Goal: Transaction & Acquisition: Purchase product/service

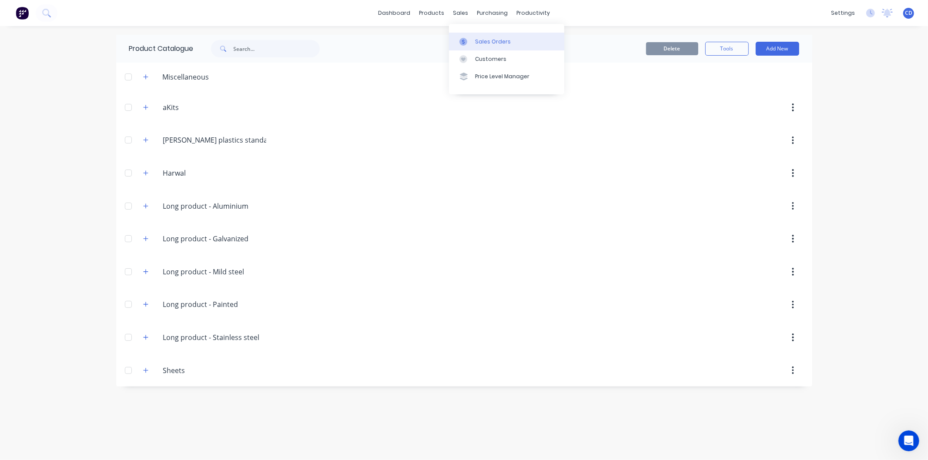
click at [481, 40] on div "Sales Orders" at bounding box center [493, 42] width 36 height 8
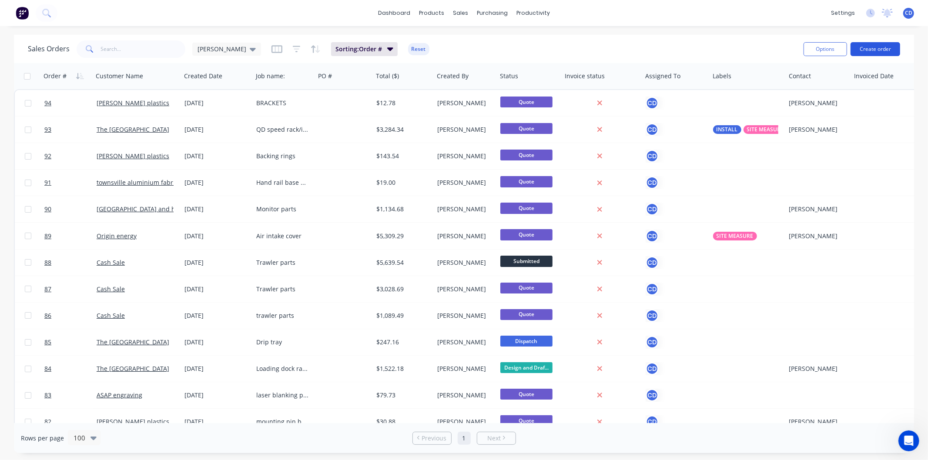
click at [872, 48] on button "Create order" at bounding box center [876, 49] width 50 height 14
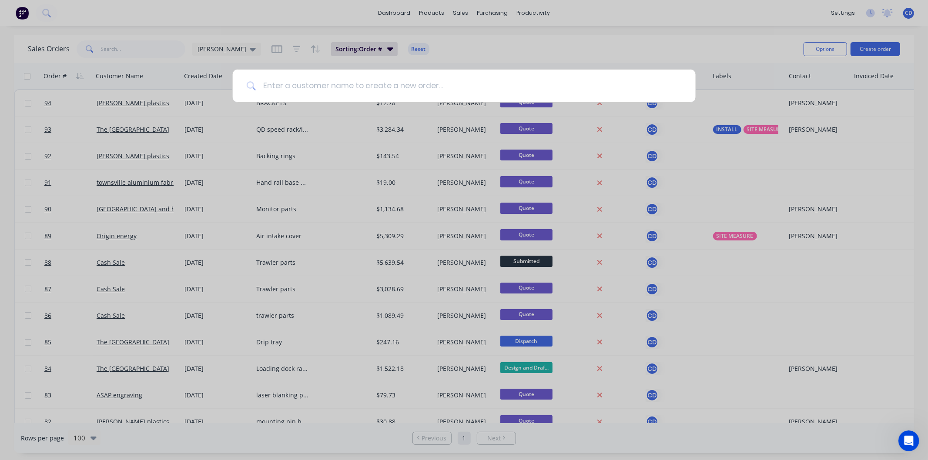
click at [411, 83] on input at bounding box center [469, 86] width 426 height 33
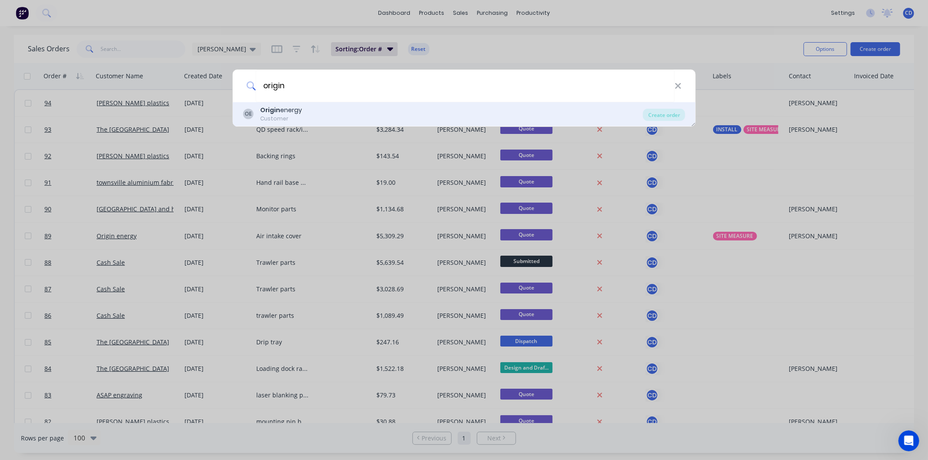
type input "origin"
click at [343, 117] on div "OE Origin energy Customer" at bounding box center [443, 114] width 400 height 17
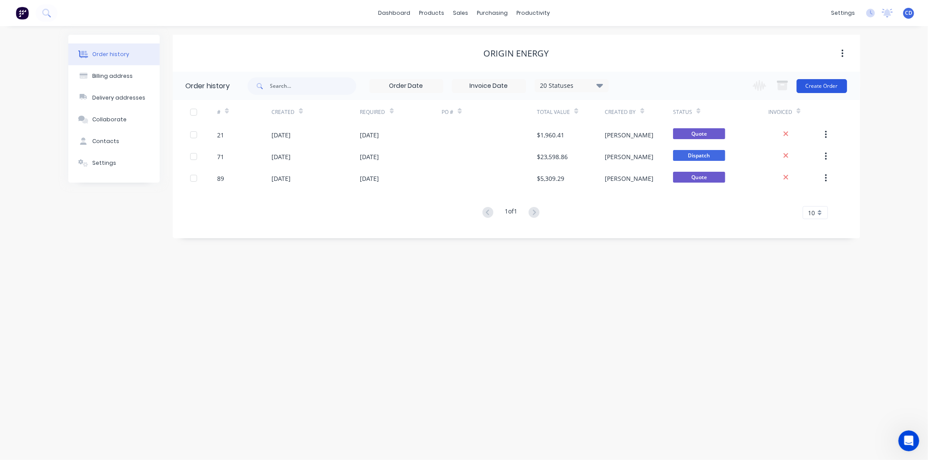
click at [815, 88] on button "Create Order" at bounding box center [822, 86] width 50 height 14
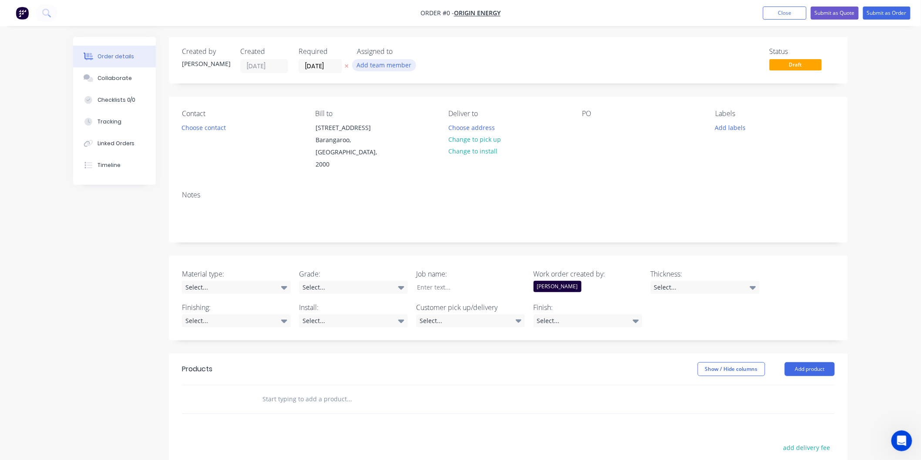
click at [385, 64] on button "Add team member" at bounding box center [384, 65] width 64 height 12
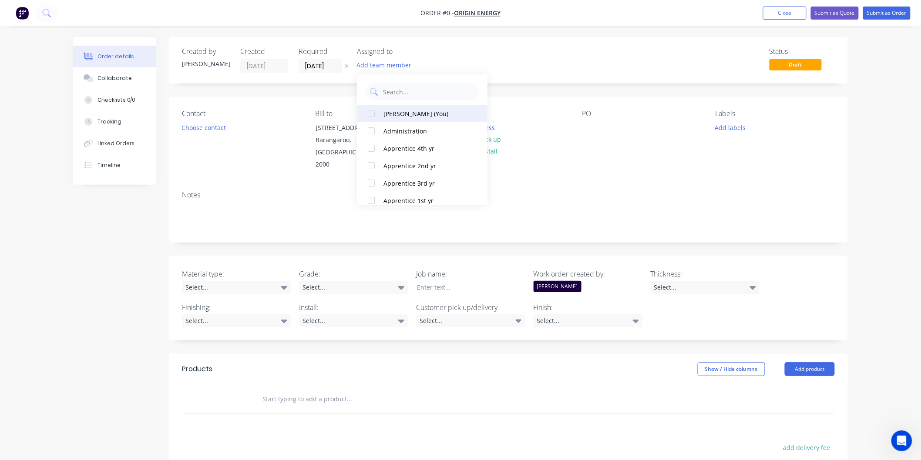
click at [398, 114] on div "[PERSON_NAME] (You)" at bounding box center [426, 113] width 87 height 9
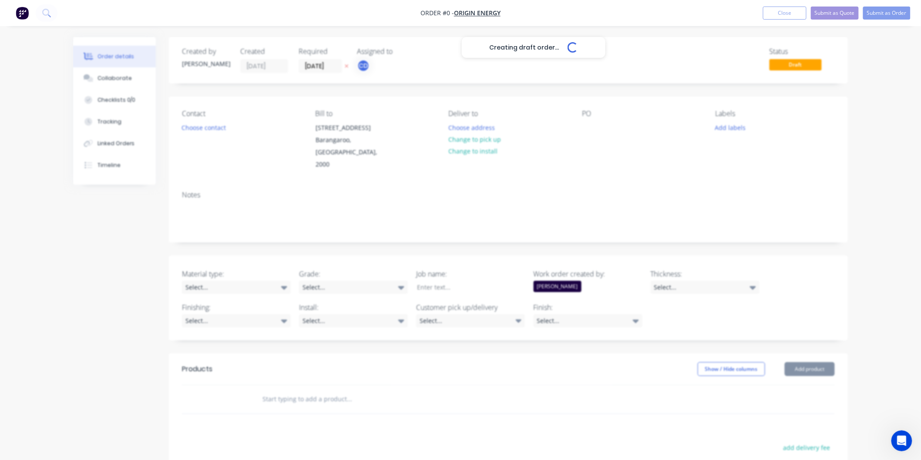
click at [523, 70] on div "Creating draft order... Loading... Order details Collaborate Checklists 0/0 Tra…" at bounding box center [460, 336] width 792 height 599
click at [286, 286] on icon at bounding box center [284, 287] width 6 height 3
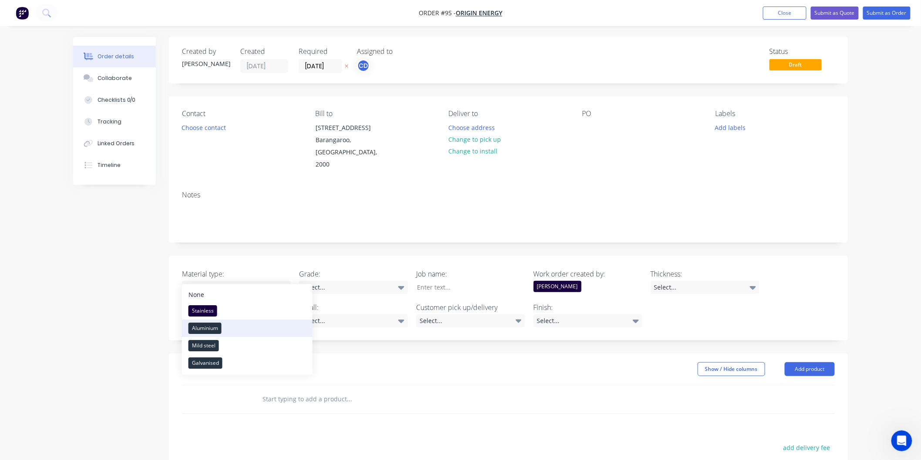
click at [264, 325] on button "Aluminium" at bounding box center [247, 328] width 131 height 17
click at [335, 281] on div "Select..." at bounding box center [353, 287] width 109 height 13
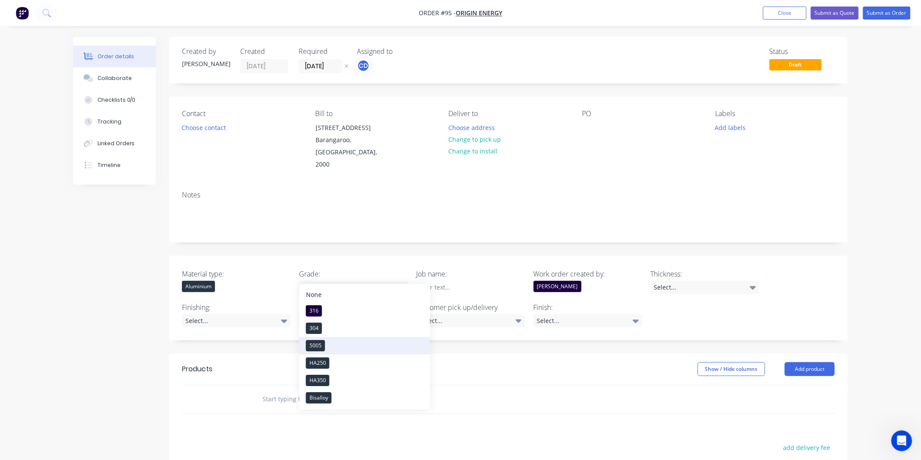
click at [341, 342] on button "5005" at bounding box center [364, 345] width 131 height 17
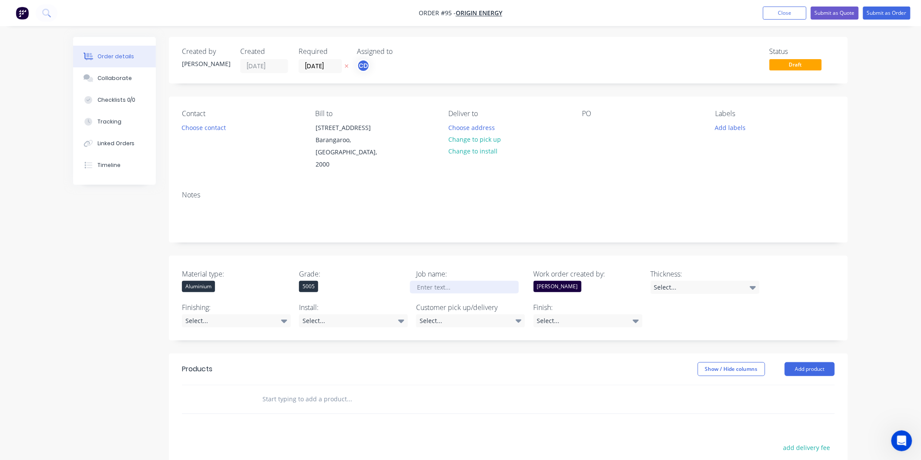
click at [464, 281] on div at bounding box center [464, 287] width 109 height 13
click at [734, 281] on div "Select..." at bounding box center [705, 287] width 109 height 13
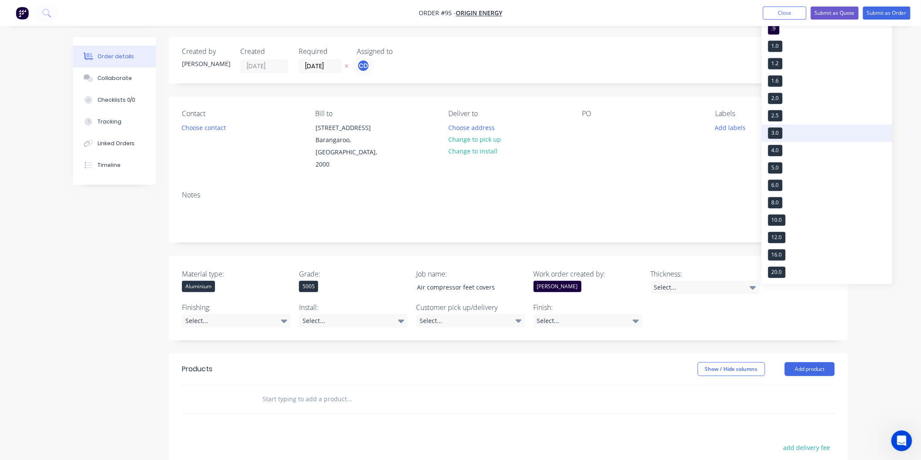
click at [789, 129] on button "3.0" at bounding box center [826, 132] width 131 height 17
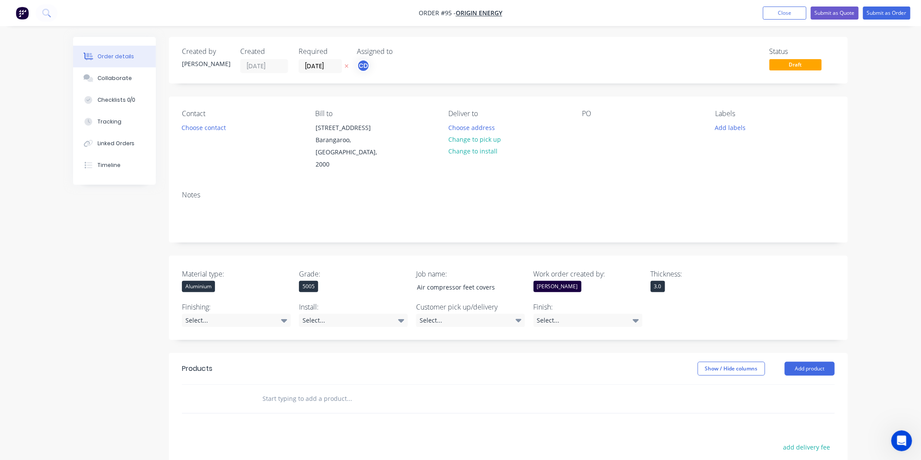
click at [446, 353] on header "Products Show / Hide columns Add product" at bounding box center [508, 368] width 679 height 31
click at [357, 314] on div "Select..." at bounding box center [353, 320] width 109 height 13
click at [341, 359] on button "No" at bounding box center [364, 361] width 131 height 17
click at [484, 314] on div "Select..." at bounding box center [470, 320] width 109 height 13
click at [463, 327] on button "Pick up" at bounding box center [481, 328] width 131 height 17
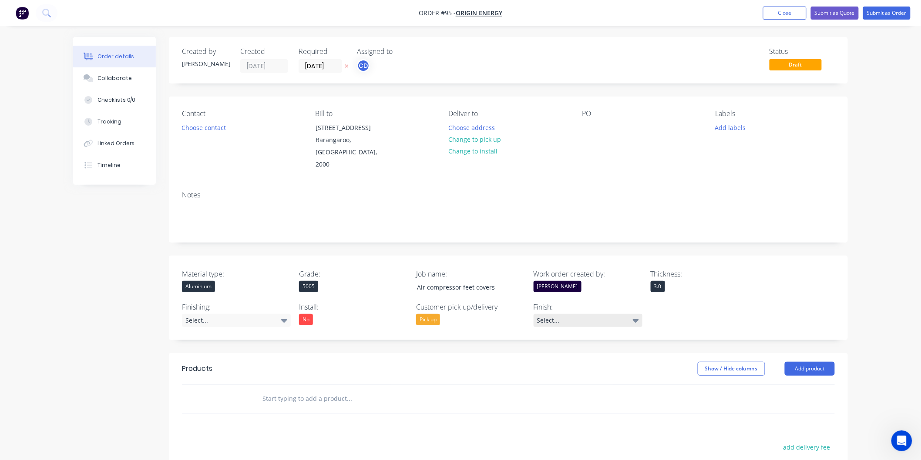
click at [605, 314] on div "Select..." at bounding box center [587, 320] width 109 height 13
click at [715, 288] on div "Material type: Aluminium Grade: 5005 Job name: Air compressor feet covers Work …" at bounding box center [508, 298] width 679 height 84
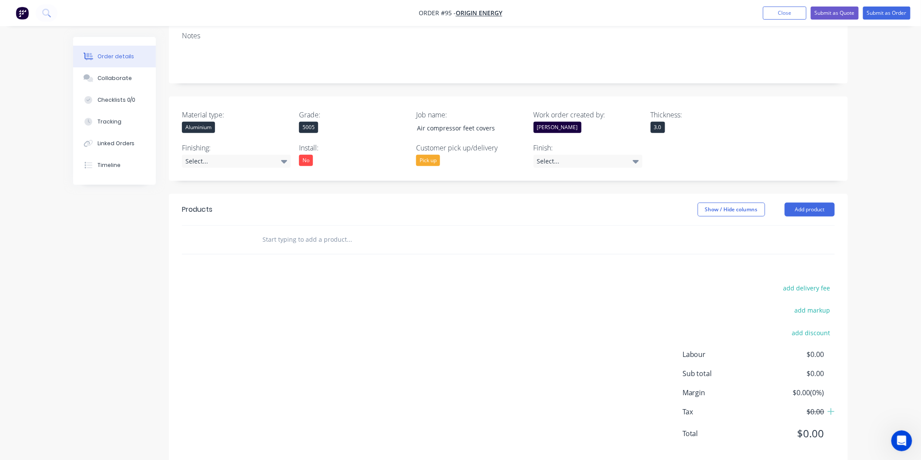
scroll to position [163, 0]
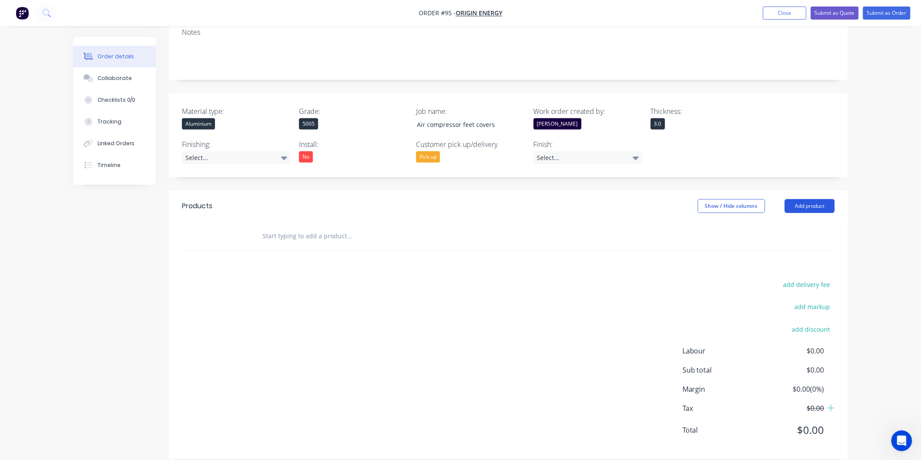
click at [823, 199] on button "Add product" at bounding box center [810, 206] width 50 height 14
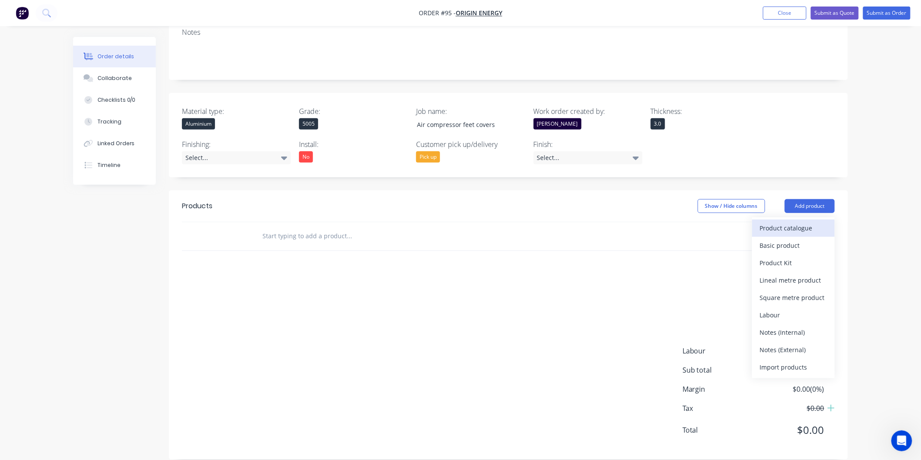
click at [791, 222] on div "Product catalogue" at bounding box center [793, 228] width 67 height 13
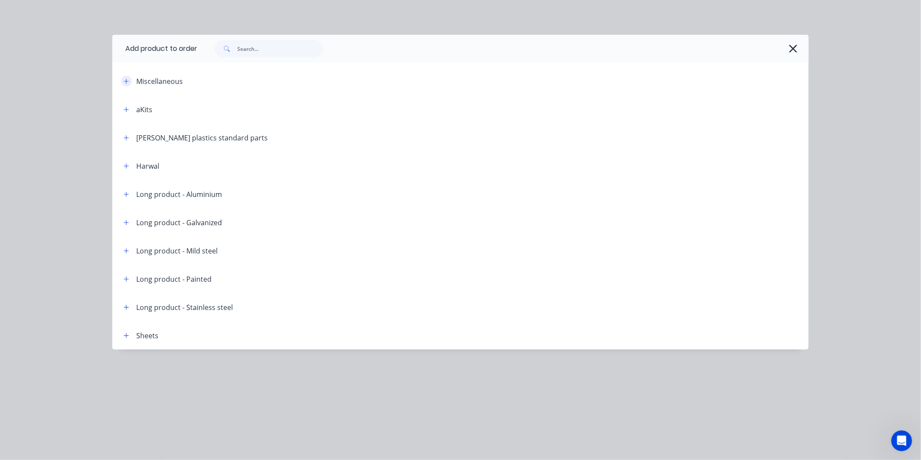
click at [128, 83] on icon "button" at bounding box center [126, 81] width 5 height 6
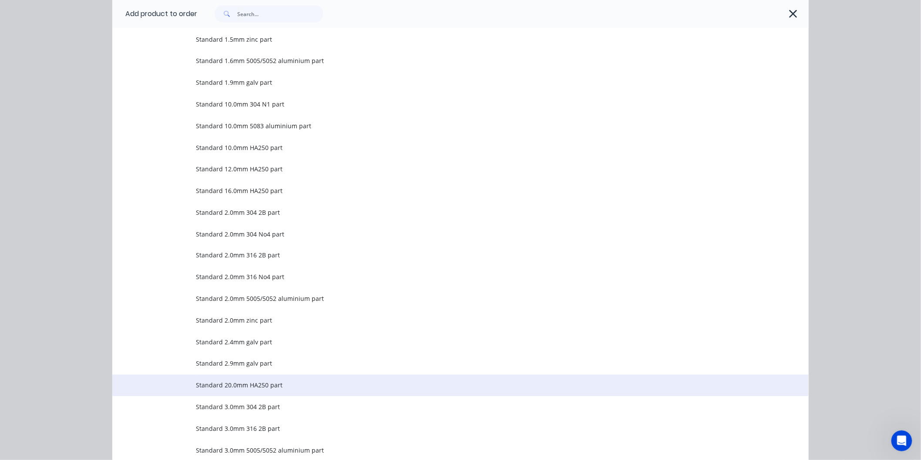
scroll to position [483, 0]
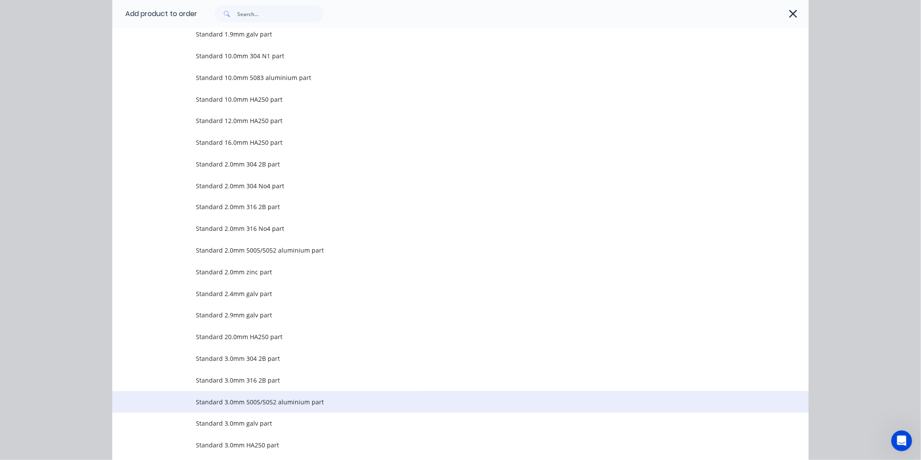
click at [217, 398] on span "Standard 3.0mm 5005/5052 aluminium part" at bounding box center [441, 402] width 490 height 9
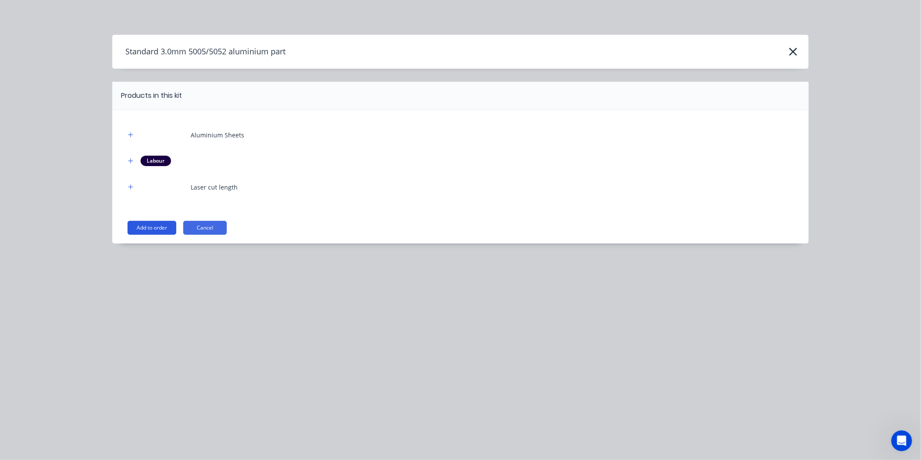
click at [146, 229] on button "Add to order" at bounding box center [151, 228] width 49 height 14
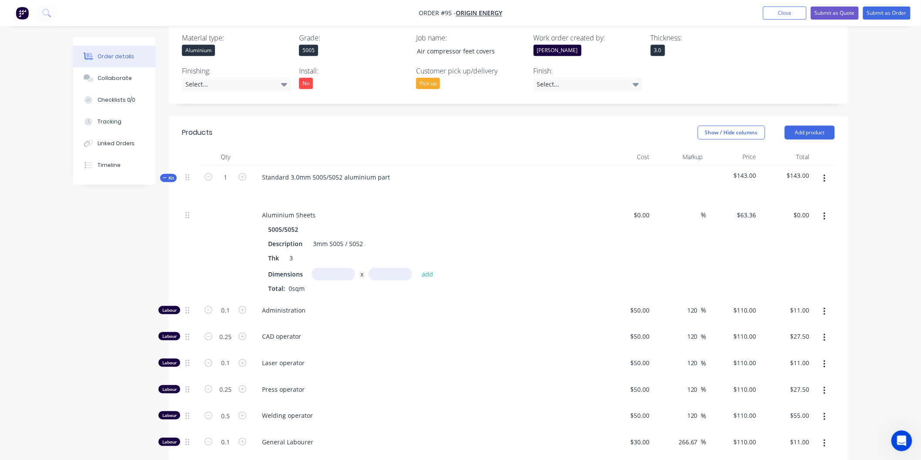
scroll to position [259, 0]
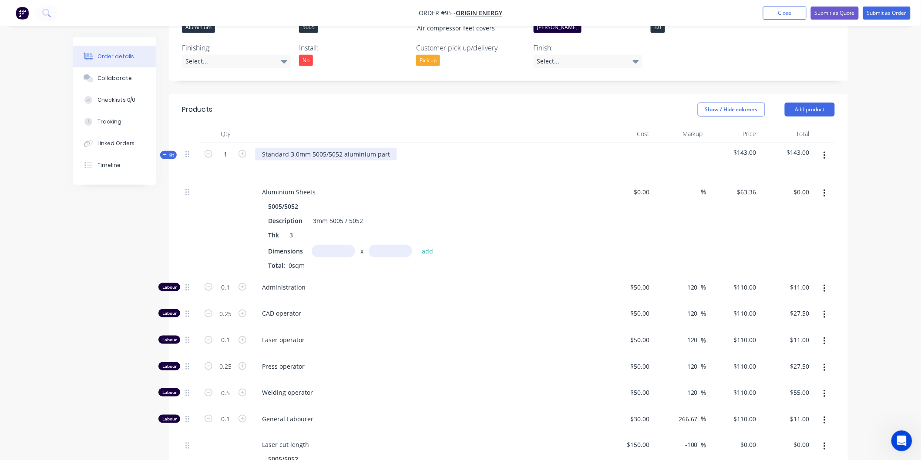
click at [389, 148] on div "Standard 3.0mm 5005/5052 aluminium part" at bounding box center [326, 154] width 142 height 13
click at [460, 110] on header "Products Show / Hide columns Add product" at bounding box center [508, 109] width 679 height 31
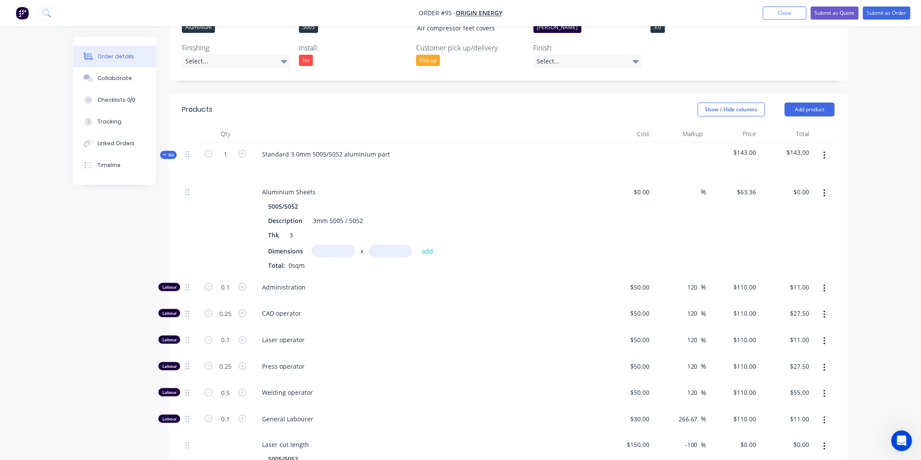
click at [341, 245] on input "text" at bounding box center [334, 251] width 44 height 13
type input "0"
click at [332, 245] on input "text" at bounding box center [334, 251] width 44 height 13
type input "1m"
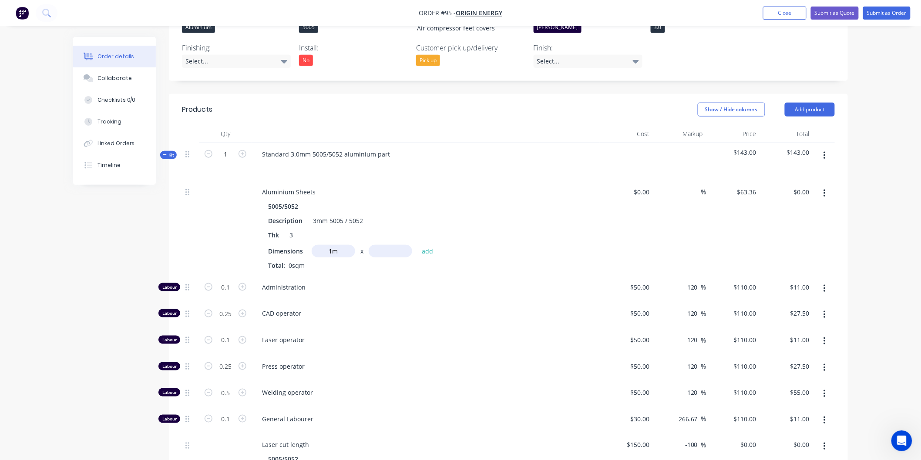
click at [383, 245] on input "text" at bounding box center [391, 251] width 44 height 13
type input "0.8m"
click at [426, 245] on button "add" at bounding box center [427, 251] width 20 height 12
type input "$50.69"
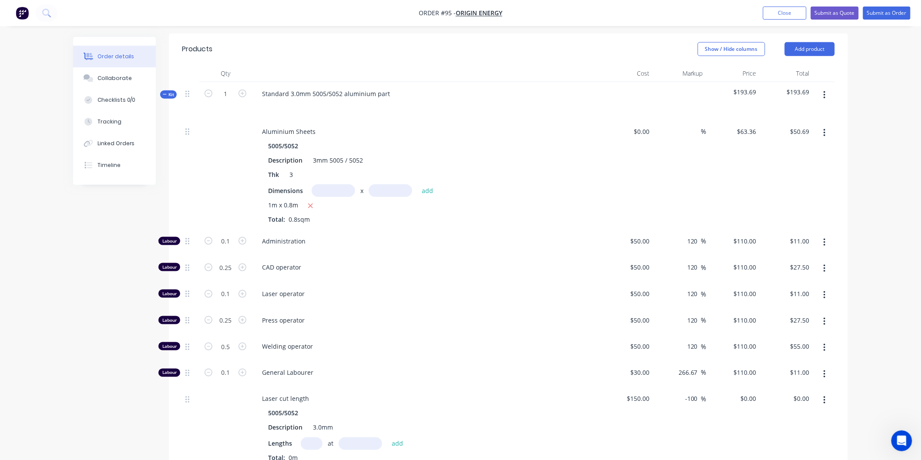
scroll to position [343, 0]
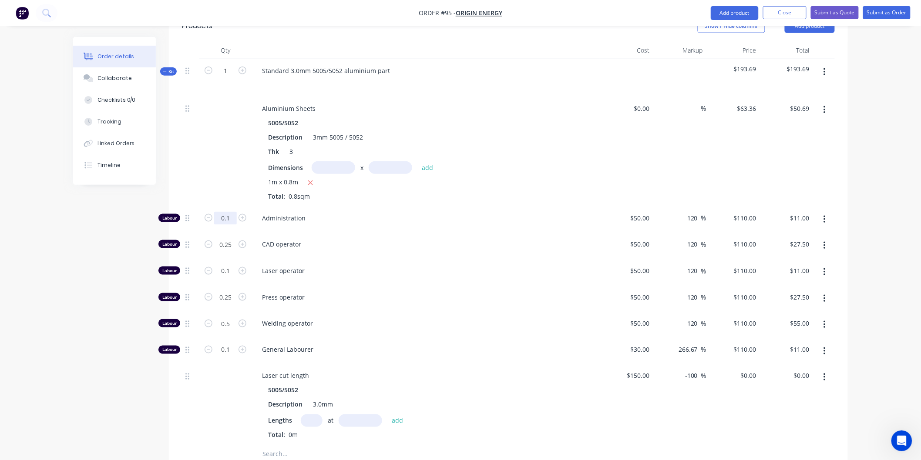
click at [229, 212] on input "0.1" at bounding box center [225, 218] width 23 height 13
type input "0.5"
type input "$55.00"
click at [372, 240] on span "CAD operator" at bounding box center [429, 244] width 334 height 9
click at [235, 225] on input "0.25" at bounding box center [225, 218] width 23 height 13
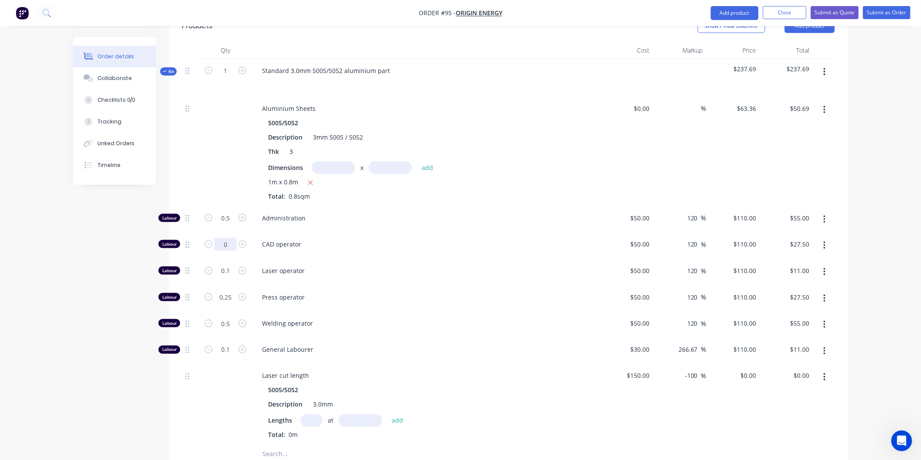
type input "0"
type input "$0.00"
click at [432, 244] on div "CAD operator" at bounding box center [426, 246] width 348 height 27
click at [233, 225] on input "0.1" at bounding box center [225, 218] width 23 height 13
type input "0"
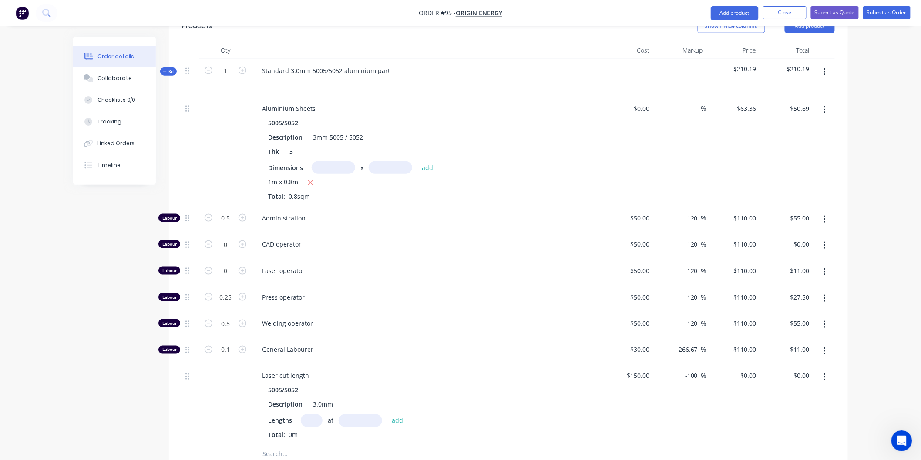
type input "$0.00"
click at [443, 286] on div "Press operator" at bounding box center [426, 299] width 348 height 27
click at [233, 225] on input "0.25" at bounding box center [225, 218] width 23 height 13
type input "0.5"
type input "$55.00"
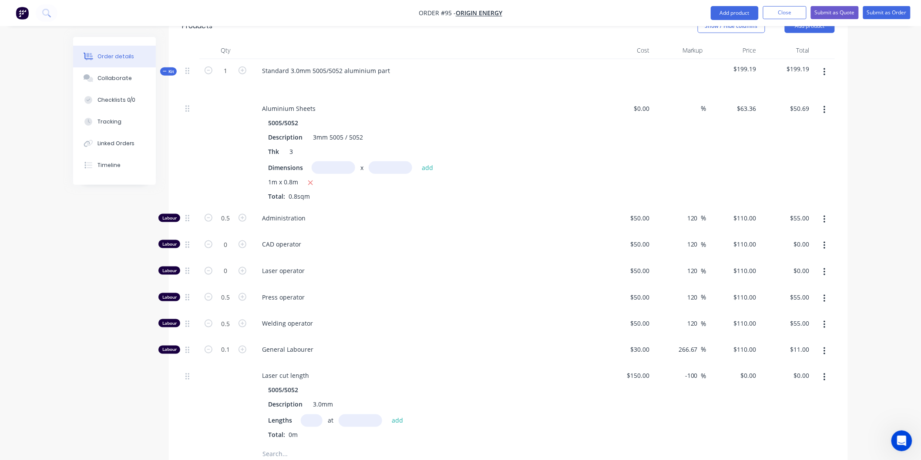
click at [403, 319] on span "Welding operator" at bounding box center [429, 323] width 334 height 9
click at [231, 225] on input "0.5" at bounding box center [225, 218] width 23 height 13
type input "0"
type input "$0.00"
click at [437, 267] on div "Laser operator" at bounding box center [426, 272] width 348 height 27
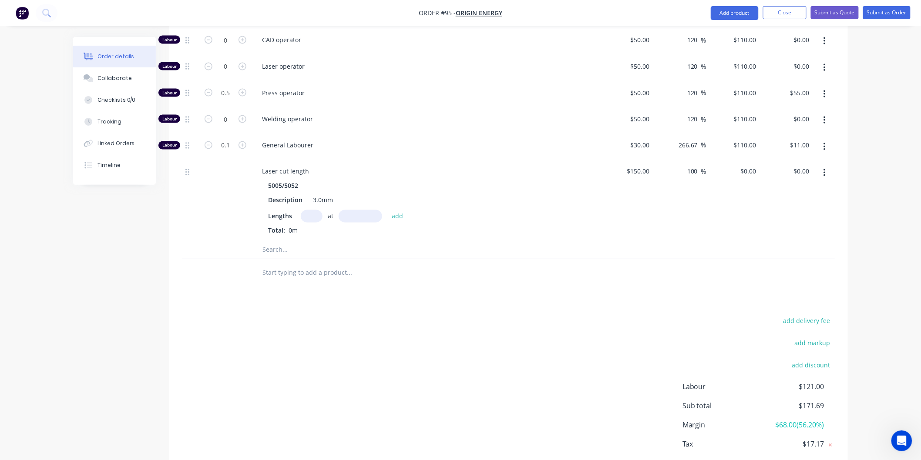
scroll to position [488, 0]
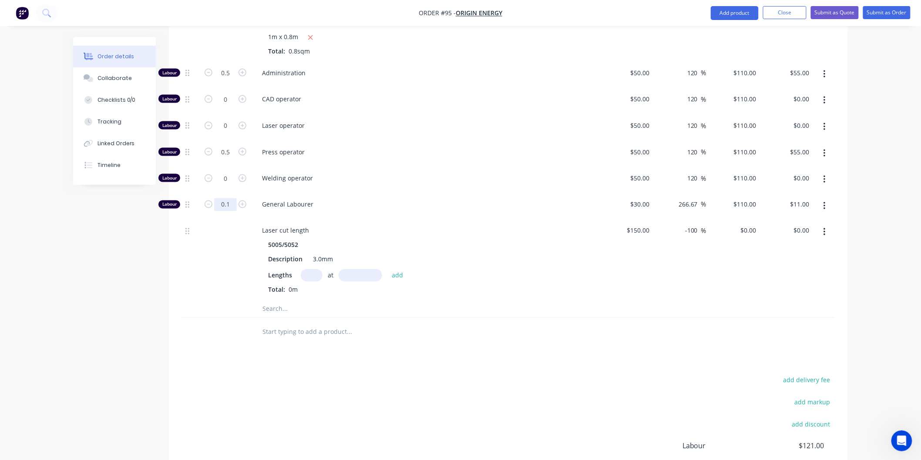
click at [234, 80] on input "0.1" at bounding box center [225, 73] width 23 height 13
type input "0.5"
type input "$55.00"
click at [455, 174] on span "Welding operator" at bounding box center [429, 178] width 334 height 9
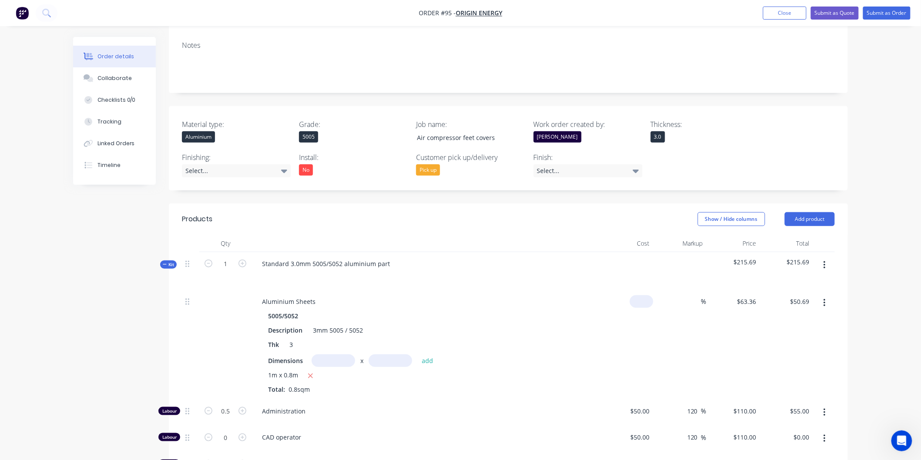
click at [647, 295] on input at bounding box center [643, 301] width 20 height 13
type input "$63.36"
click at [694, 295] on input at bounding box center [696, 301] width 10 height 13
type input "15"
type input "$72.864"
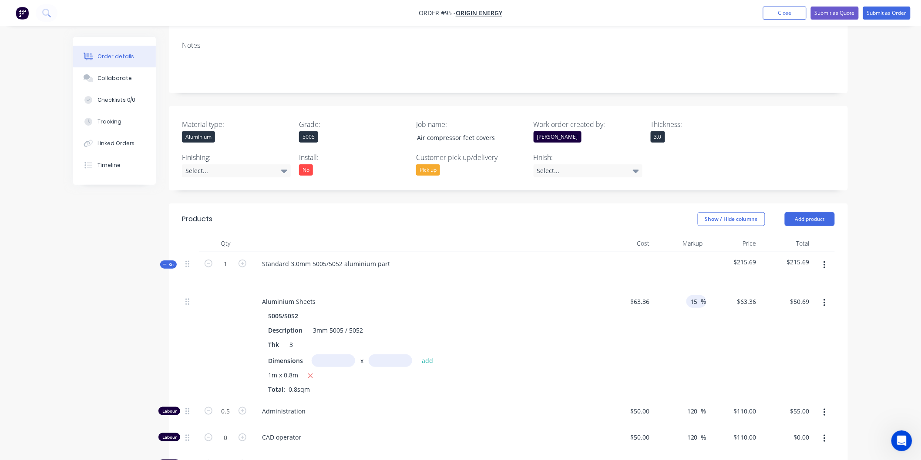
type input "$58.29"
click at [705, 340] on div "15 15 %" at bounding box center [680, 345] width 54 height 110
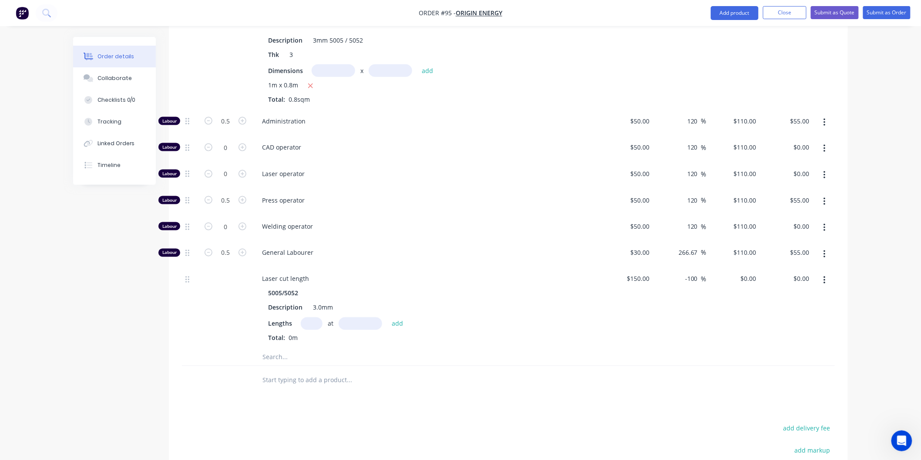
scroll to position [585, 0]
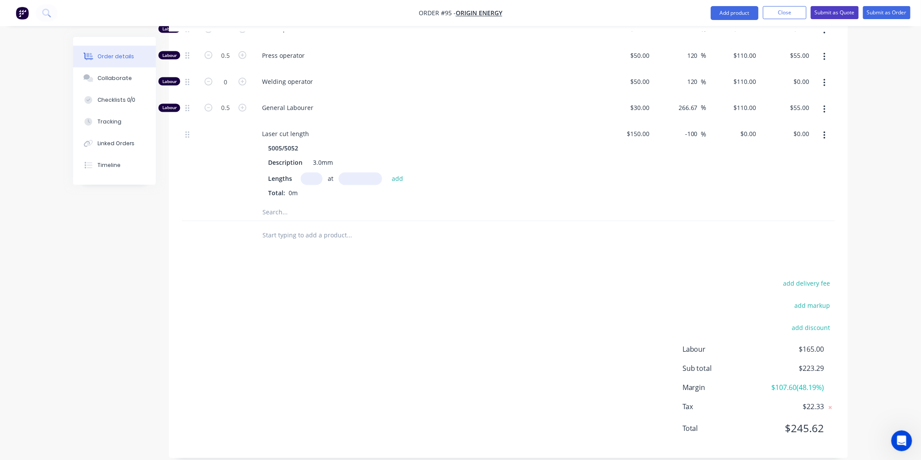
click at [824, 15] on button "Submit as Quote" at bounding box center [835, 12] width 48 height 13
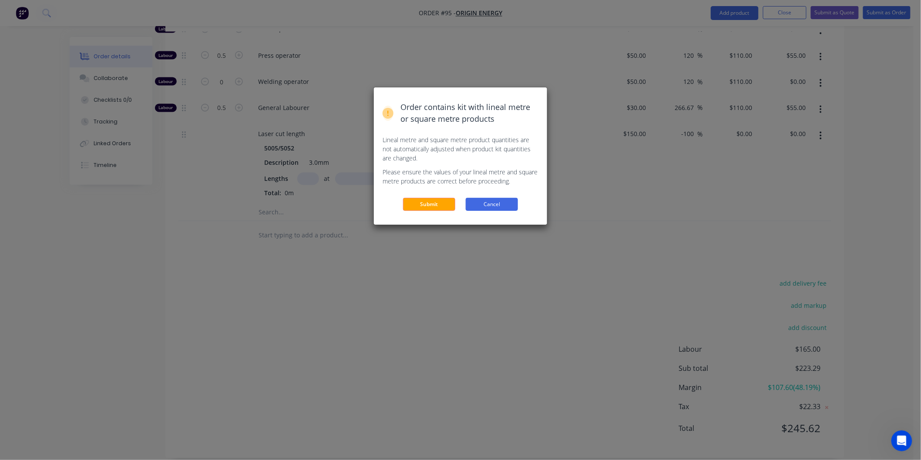
click at [491, 201] on button "Cancel" at bounding box center [492, 204] width 52 height 13
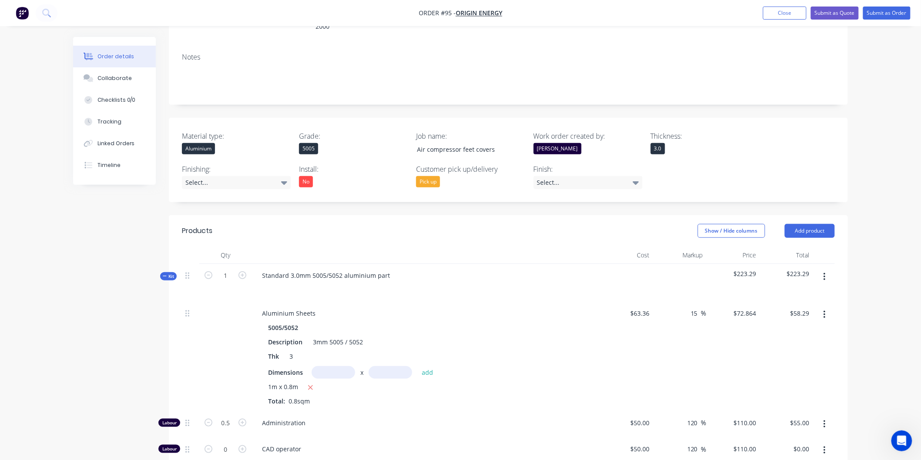
scroll to position [145, 0]
